Goal: Information Seeking & Learning: Check status

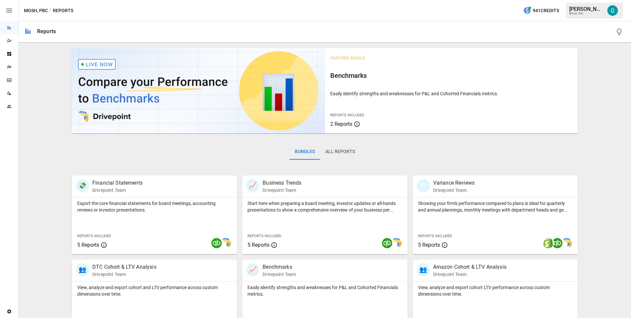
scroll to position [191, 0]
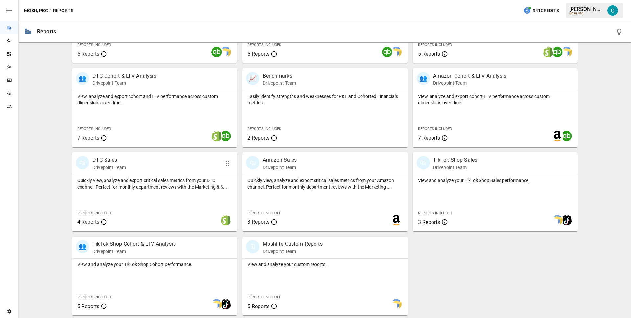
click at [130, 177] on p "Quickly view, analyze and export critical sales metrics from your DTC channel. …" at bounding box center [154, 183] width 154 height 13
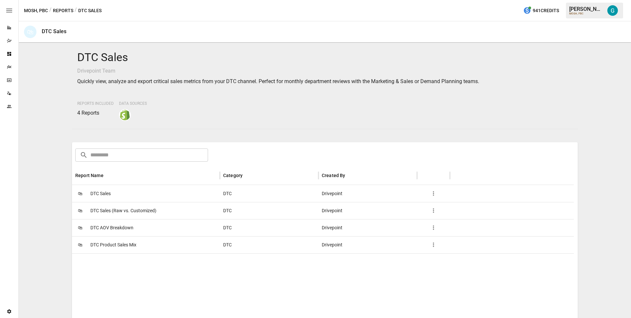
click at [125, 189] on div "🛍 DTC Sales" at bounding box center [146, 193] width 148 height 17
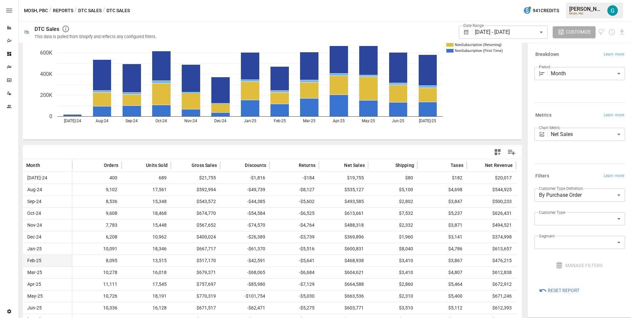
scroll to position [51, 0]
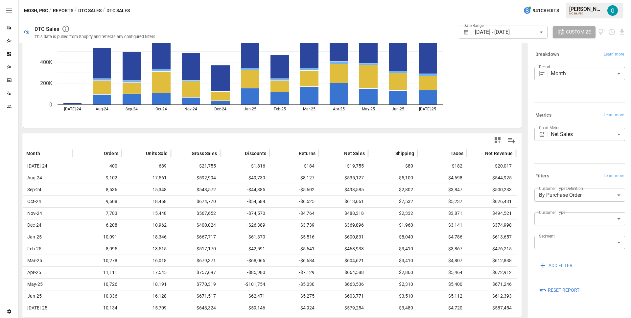
click at [511, 0] on body "Reports Dazzler Studio Dashboards Plans SmartModel ™ Data Sources Team Settings…" at bounding box center [315, 0] width 631 height 0
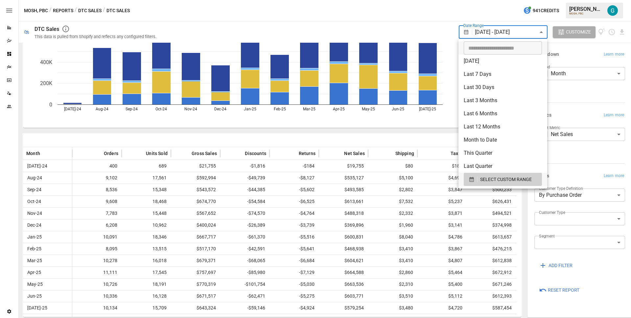
click at [497, 137] on li "Month to Date" at bounding box center [502, 139] width 89 height 13
type input "**********"
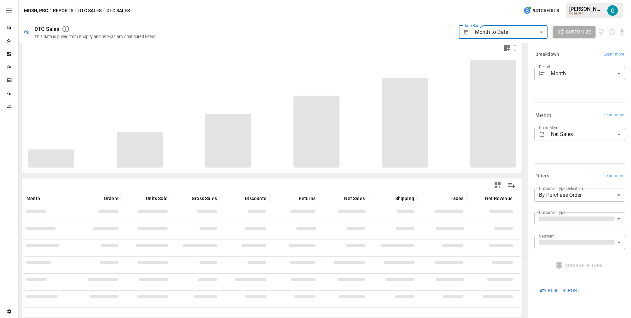
scroll to position [6, 0]
click at [572, 110] on div "Metrics Learn more" at bounding box center [578, 114] width 93 height 12
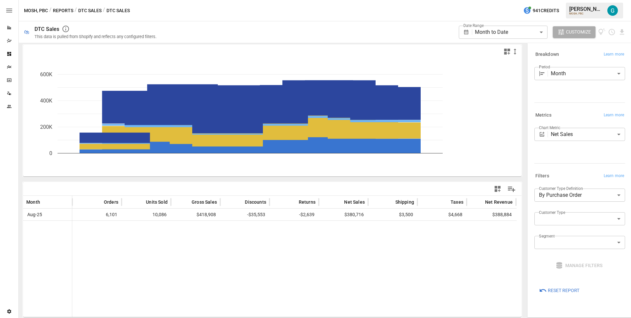
scroll to position [2, 0]
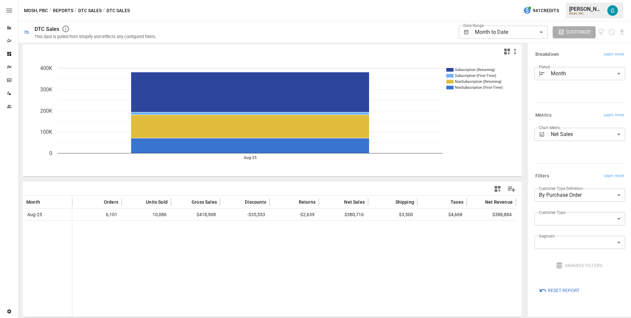
click at [60, 11] on button "Reports" at bounding box center [63, 11] width 20 height 8
click at [409, 251] on div at bounding box center [294, 269] width 444 height 97
